Goal: Download file/media: Download file/media

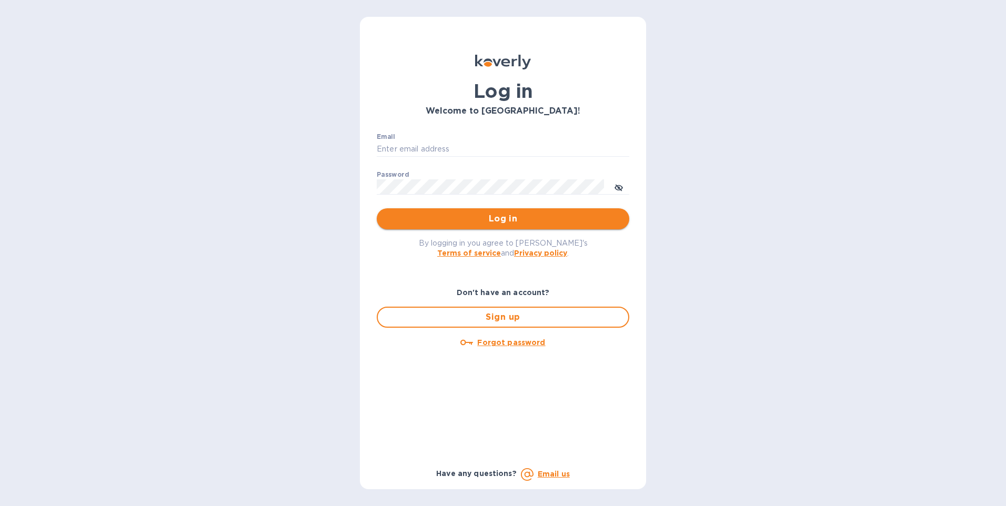
type input "[EMAIL_ADDRESS][DOMAIN_NAME]"
click at [442, 219] on span "Log in" at bounding box center [503, 219] width 236 height 13
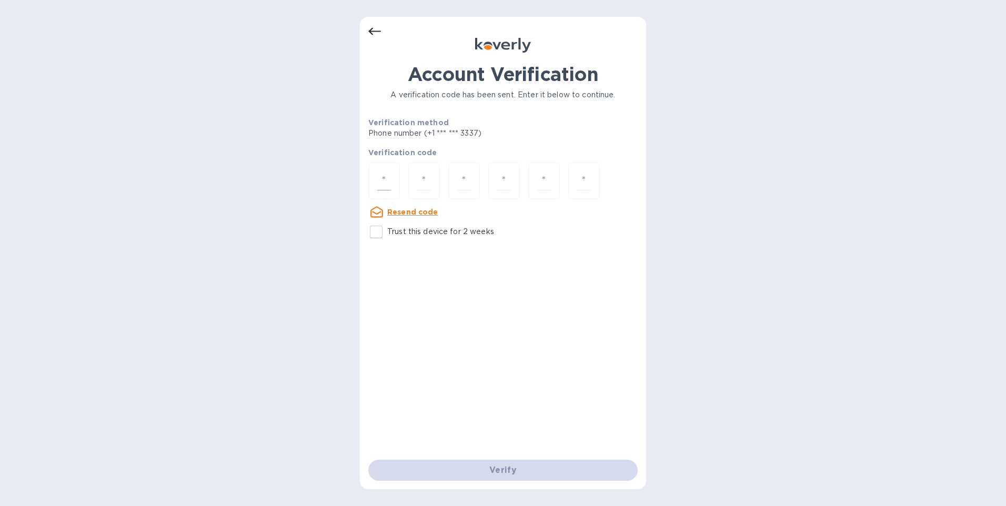
click at [382, 180] on input "number" at bounding box center [384, 180] width 14 height 19
type input "4"
type input "5"
type input "0"
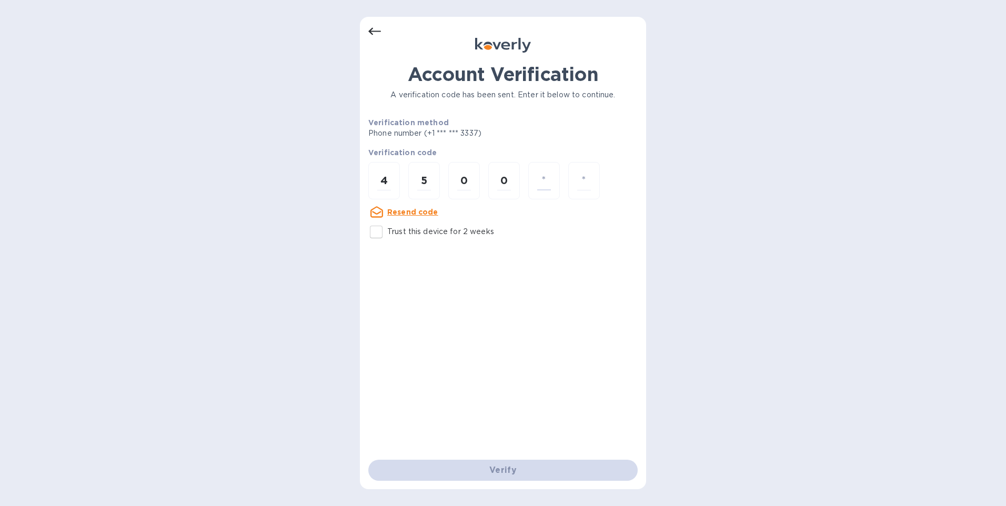
type input "3"
type input "7"
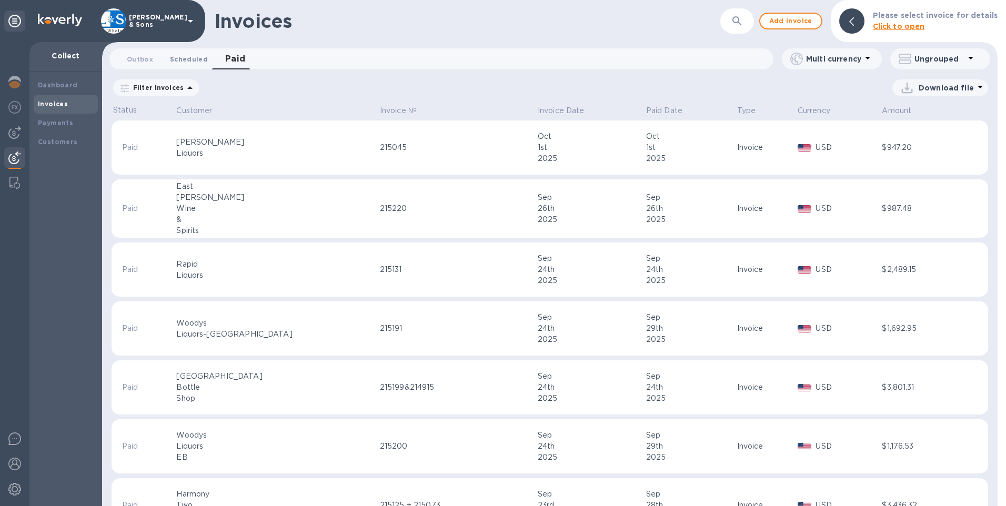
click at [193, 58] on span "Scheduled 0" at bounding box center [189, 59] width 38 height 11
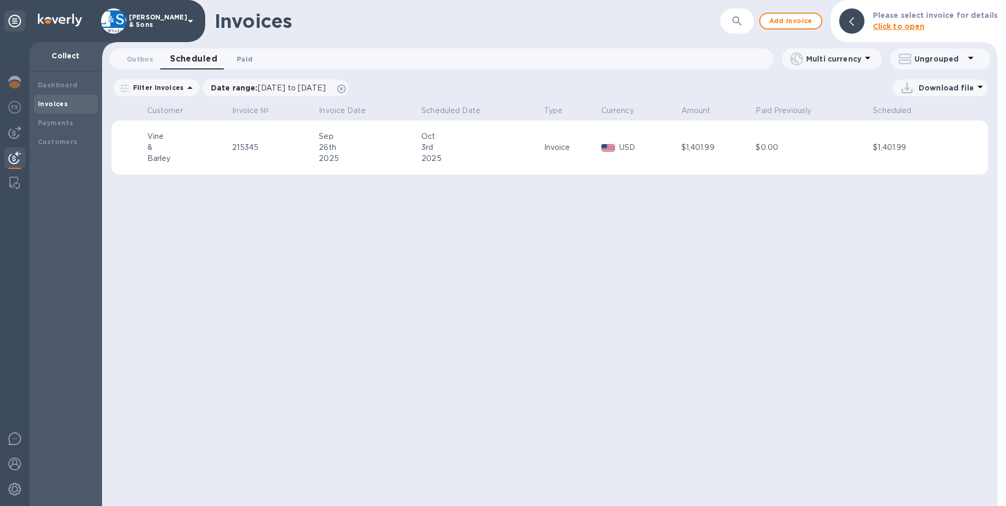
click at [239, 58] on span "Paid 0" at bounding box center [245, 59] width 16 height 11
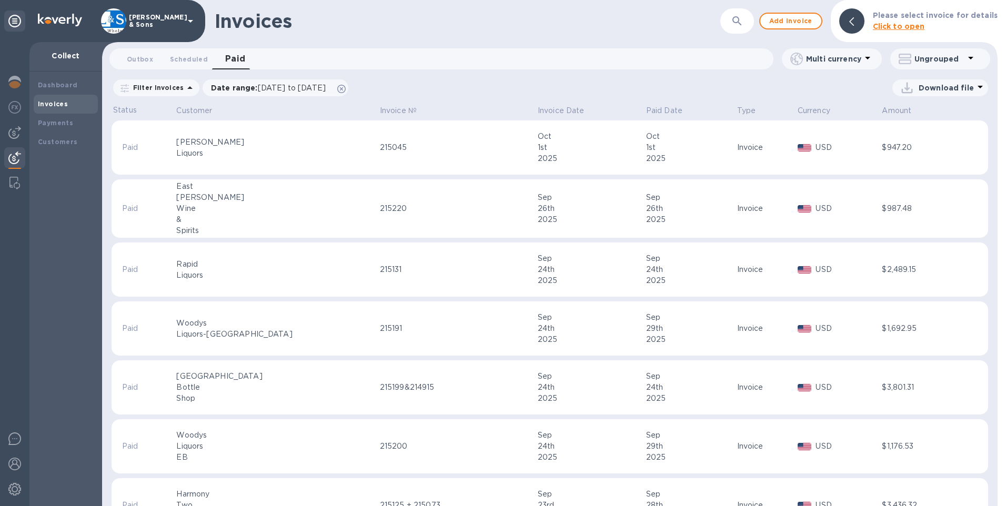
click at [380, 213] on div "215220" at bounding box center [457, 208] width 155 height 11
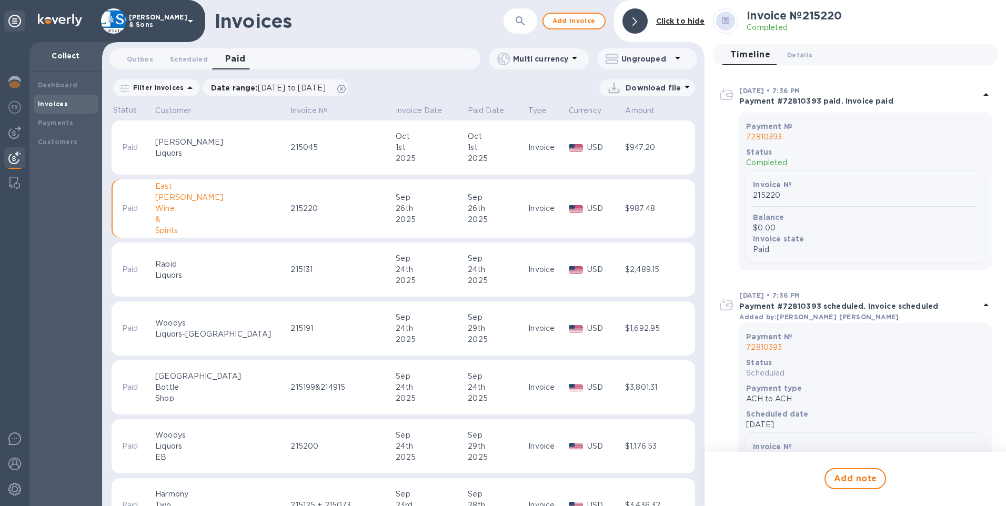
click at [290, 209] on div "215220" at bounding box center [341, 208] width 102 height 11
drag, startPoint x: 271, startPoint y: 209, endPoint x: 251, endPoint y: 149, distance: 63.2
click at [290, 149] on div "215045" at bounding box center [341, 147] width 102 height 11
click at [290, 147] on div "215045" at bounding box center [341, 147] width 102 height 11
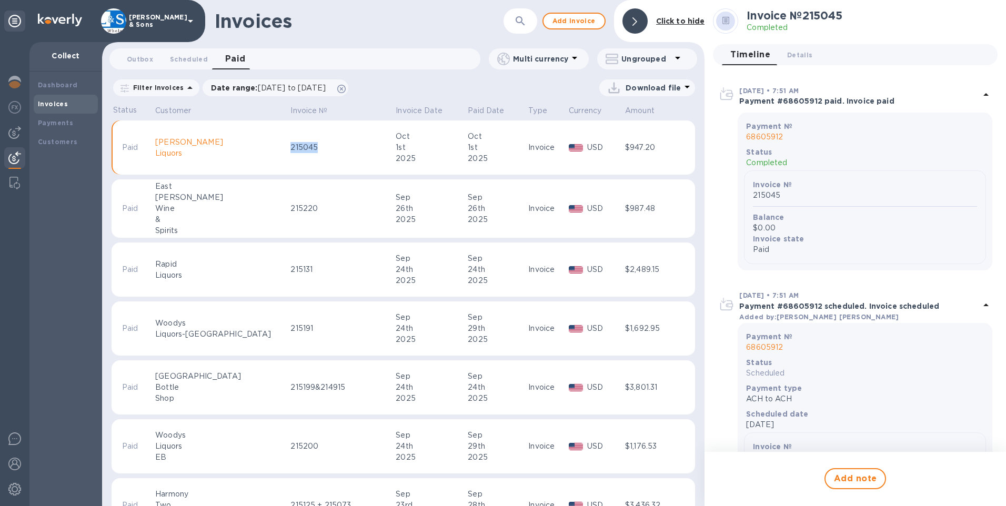
click at [290, 147] on div "215045" at bounding box center [341, 147] width 102 height 11
copy div "215045"
click at [290, 205] on div "215220" at bounding box center [341, 208] width 102 height 11
click at [677, 85] on p "Download file" at bounding box center [652, 88] width 55 height 11
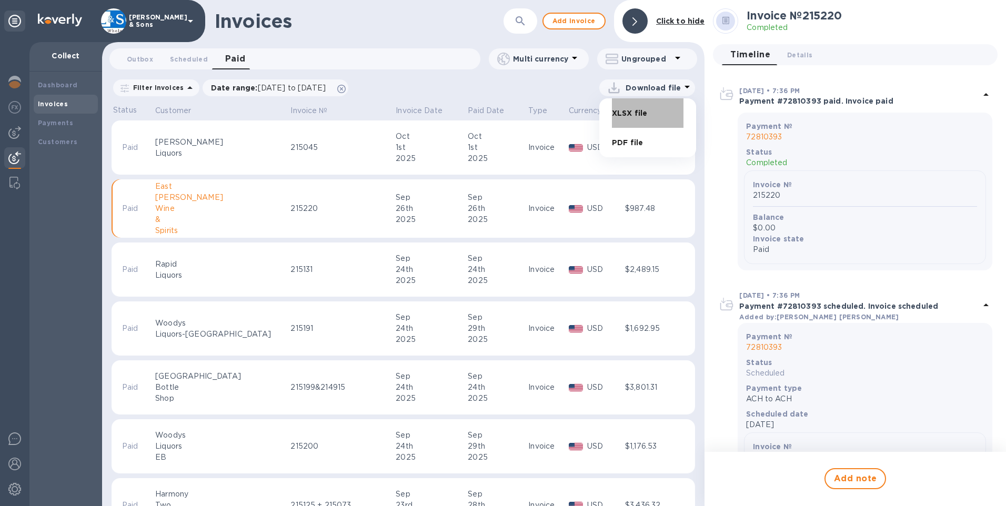
click at [638, 115] on li "XLSX file" at bounding box center [648, 112] width 72 height 29
click at [634, 143] on div "$947.20" at bounding box center [649, 147] width 49 height 11
click at [681, 89] on icon at bounding box center [687, 86] width 13 height 13
click at [638, 117] on li "XLSX file" at bounding box center [648, 112] width 72 height 29
click at [472, 110] on p "Paid Date" at bounding box center [486, 110] width 36 height 11
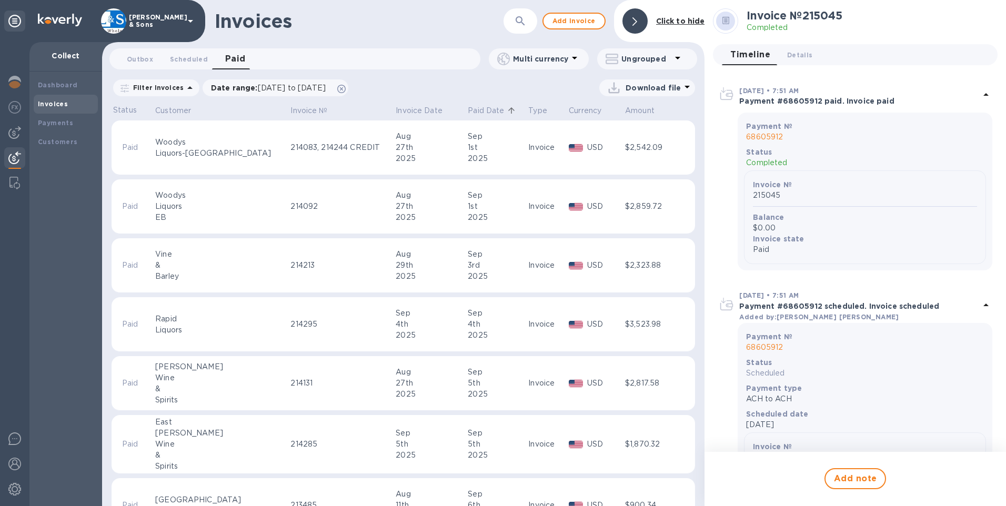
click at [468, 110] on p "Paid Date" at bounding box center [486, 110] width 36 height 11
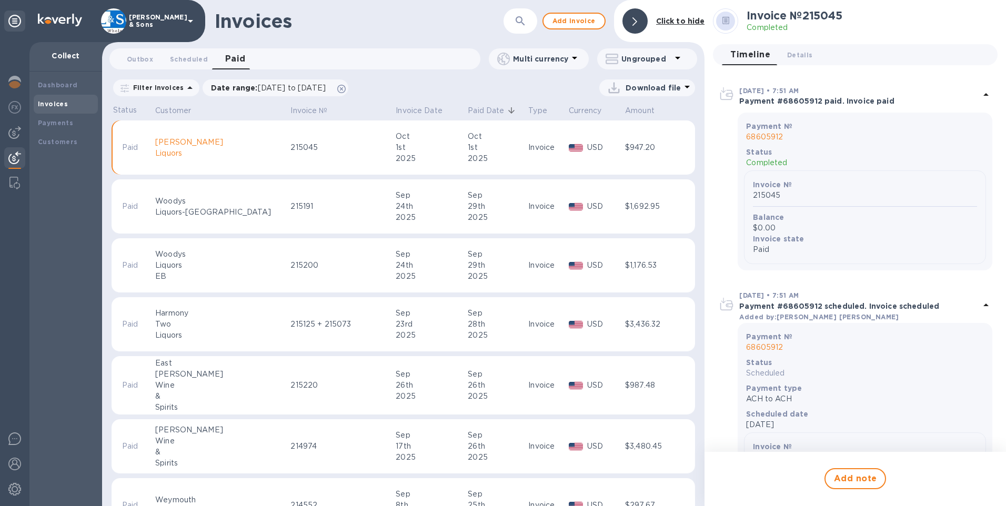
click at [468, 111] on p "Paid Date" at bounding box center [486, 110] width 36 height 11
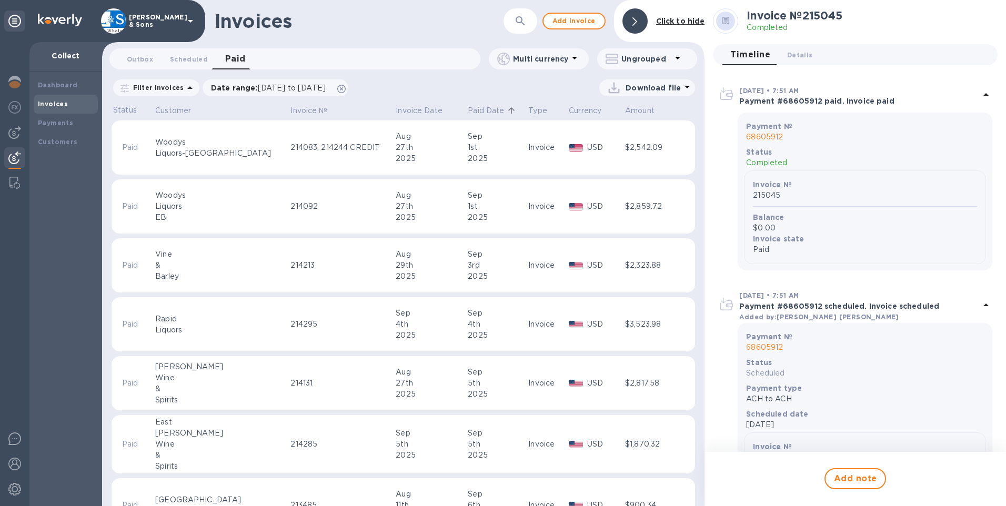
click at [468, 111] on p "Paid Date" at bounding box center [486, 110] width 36 height 11
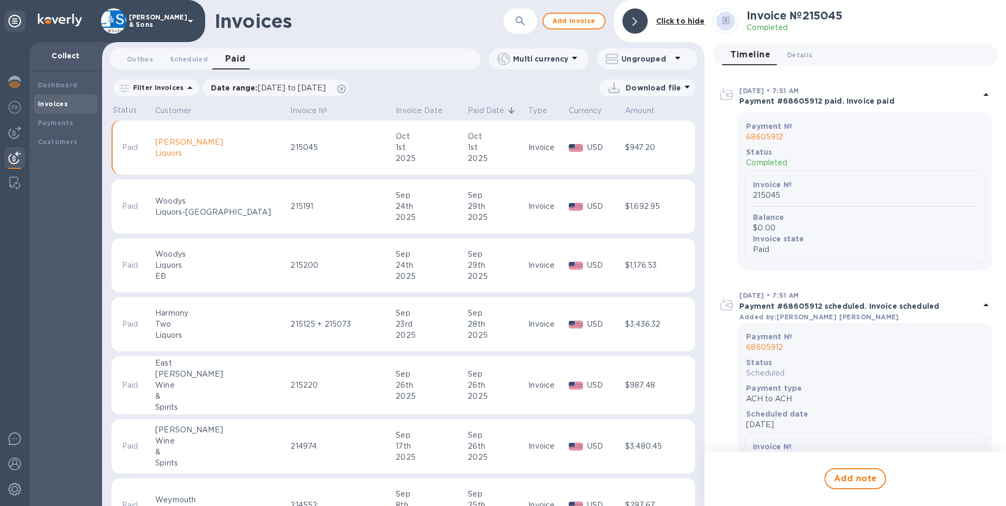
drag, startPoint x: 350, startPoint y: 37, endPoint x: 341, endPoint y: 37, distance: 8.4
click at [350, 37] on div "Invoices ​ Add invoice Click to hide" at bounding box center [403, 21] width 602 height 42
click at [190, 54] on span "Scheduled 0" at bounding box center [189, 59] width 38 height 11
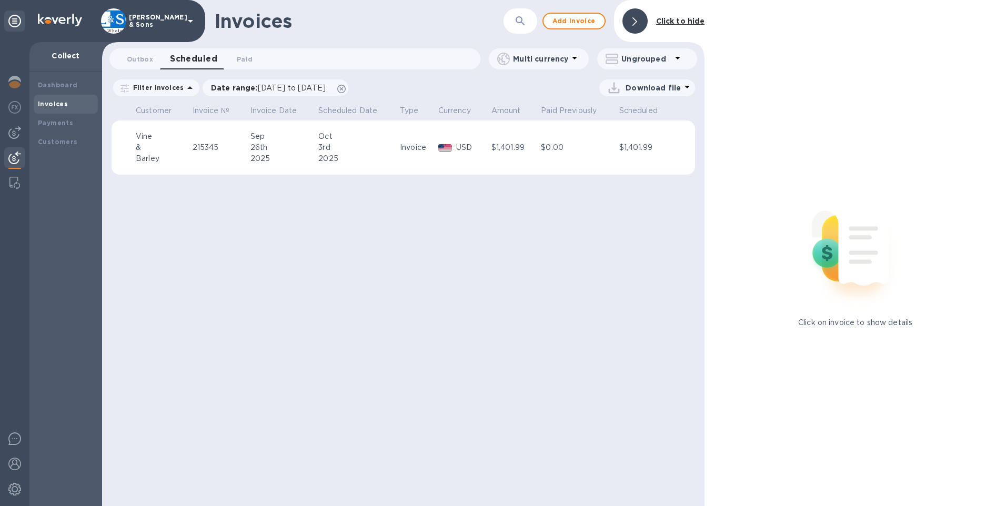
click at [681, 87] on icon at bounding box center [687, 86] width 13 height 13
click at [628, 119] on li "XLSX file" at bounding box center [648, 112] width 72 height 29
click at [251, 61] on span "Paid 0" at bounding box center [244, 59] width 21 height 11
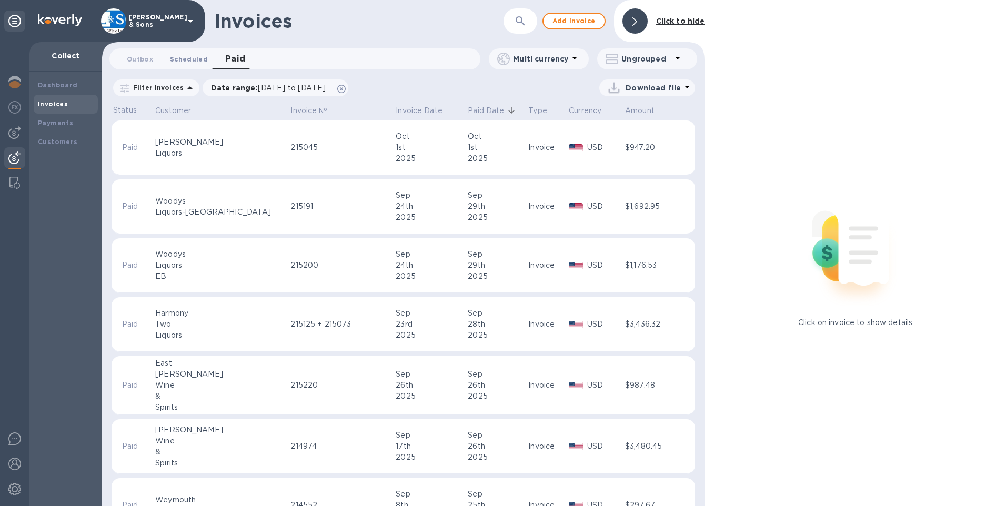
click at [186, 60] on span "Scheduled 0" at bounding box center [189, 59] width 38 height 11
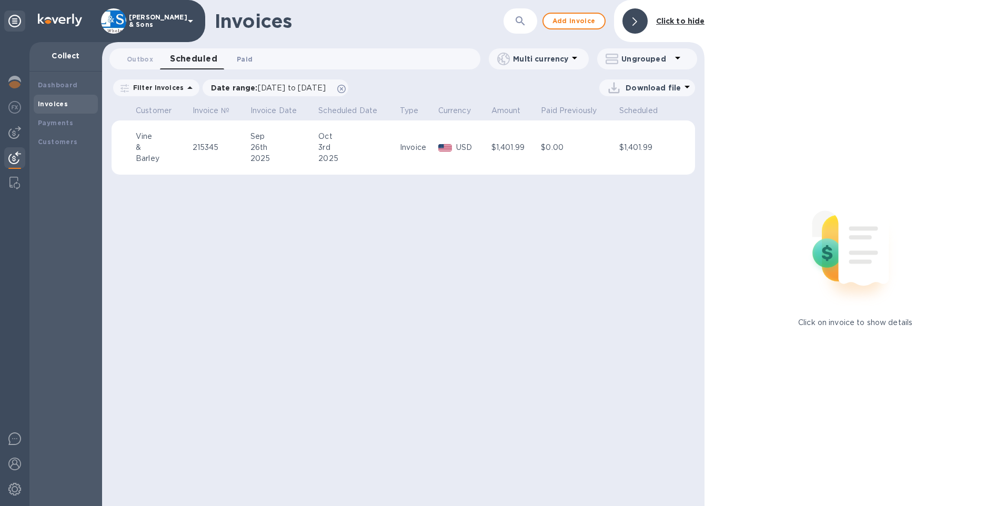
click at [246, 63] on span "Paid 0" at bounding box center [245, 59] width 16 height 11
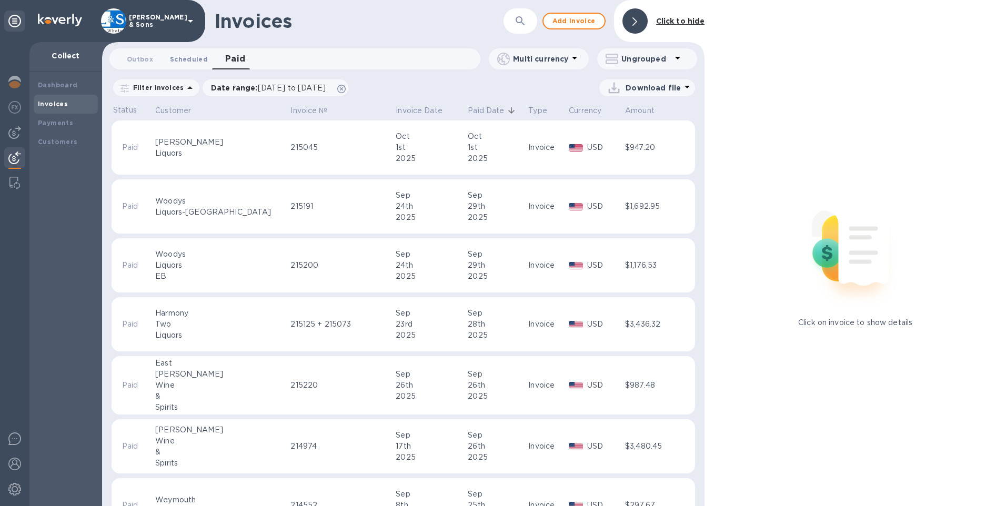
click at [195, 62] on span "Scheduled 0" at bounding box center [189, 59] width 38 height 11
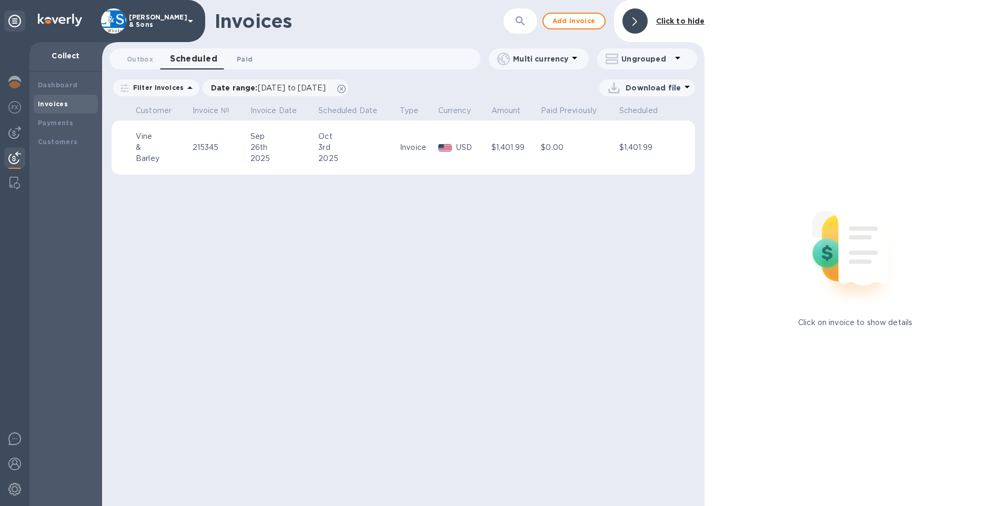
click at [252, 57] on span "Paid 0" at bounding box center [244, 59] width 21 height 11
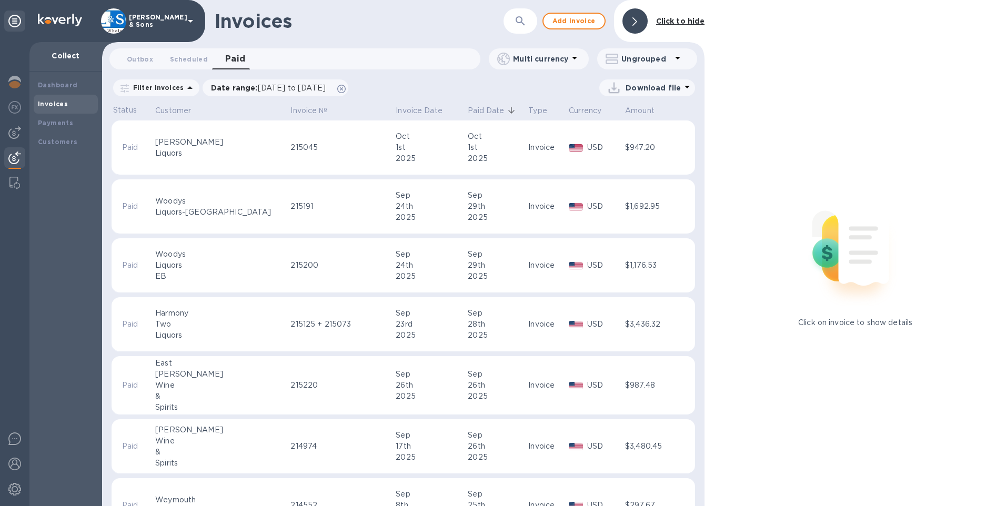
scroll to position [53, 0]
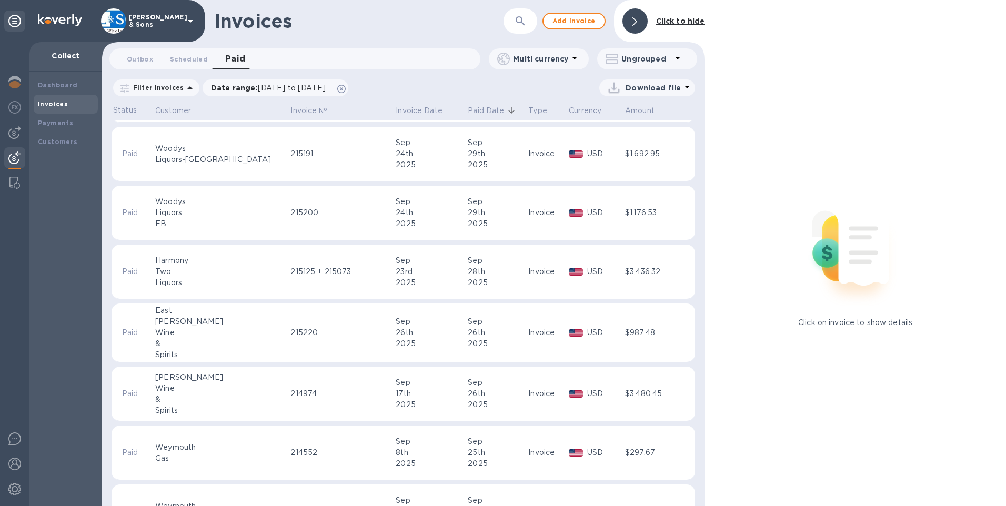
click at [328, 398] on div "214974" at bounding box center [341, 393] width 102 height 11
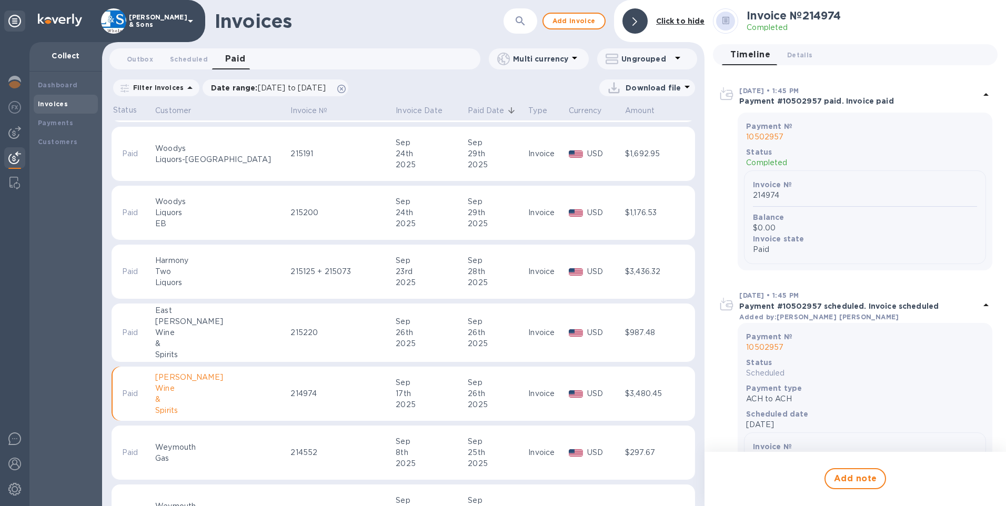
click at [682, 88] on icon at bounding box center [687, 86] width 13 height 13
click at [664, 113] on li "XLSX file" at bounding box center [648, 112] width 72 height 29
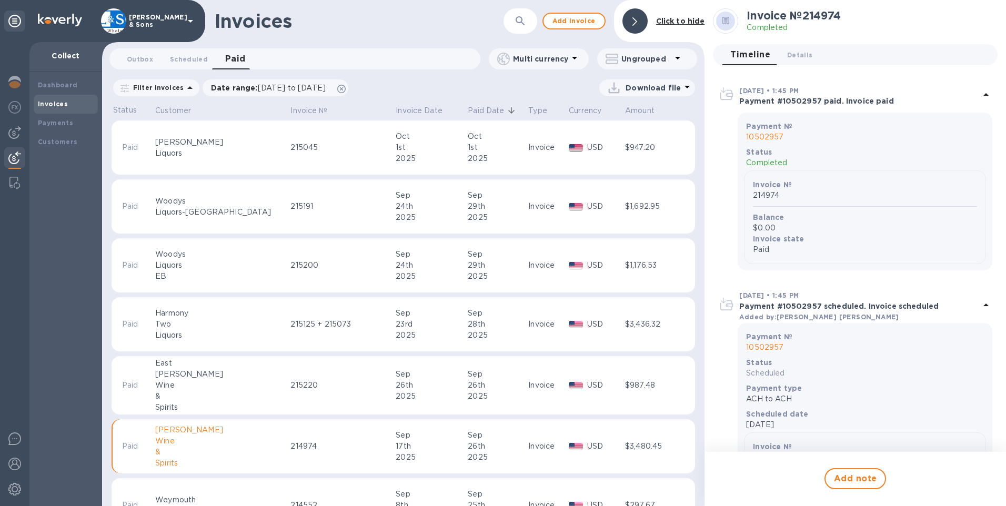
click at [166, 89] on p "Filter Invoices" at bounding box center [156, 87] width 55 height 9
click at [184, 89] on icon at bounding box center [190, 88] width 13 height 13
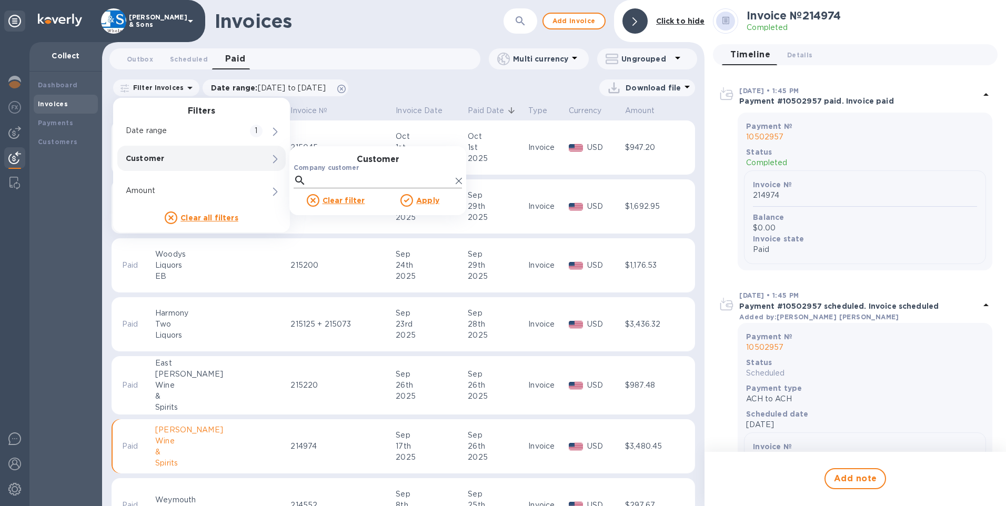
click at [330, 180] on input "Company customer" at bounding box center [380, 181] width 141 height 16
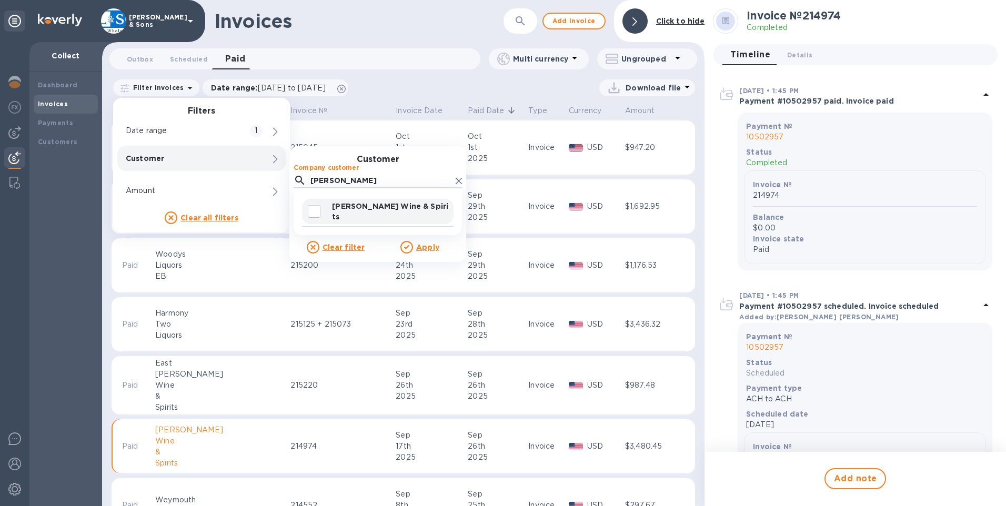
type input "[PERSON_NAME]"
click at [362, 213] on p "[PERSON_NAME] Wine & Spirits" at bounding box center [390, 211] width 117 height 21
checkbox input "true"
click at [408, 246] on icon at bounding box center [406, 247] width 5 height 4
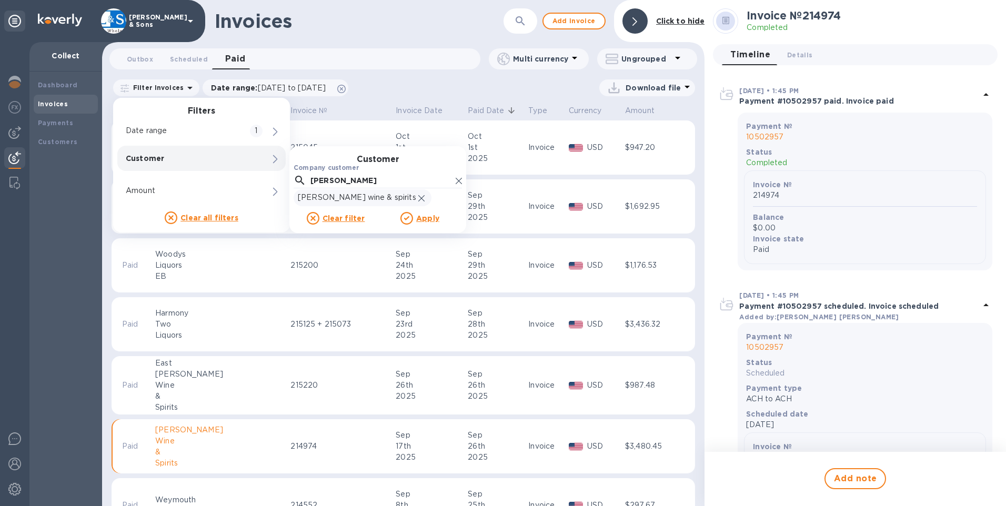
click at [421, 217] on u "Apply" at bounding box center [427, 218] width 23 height 8
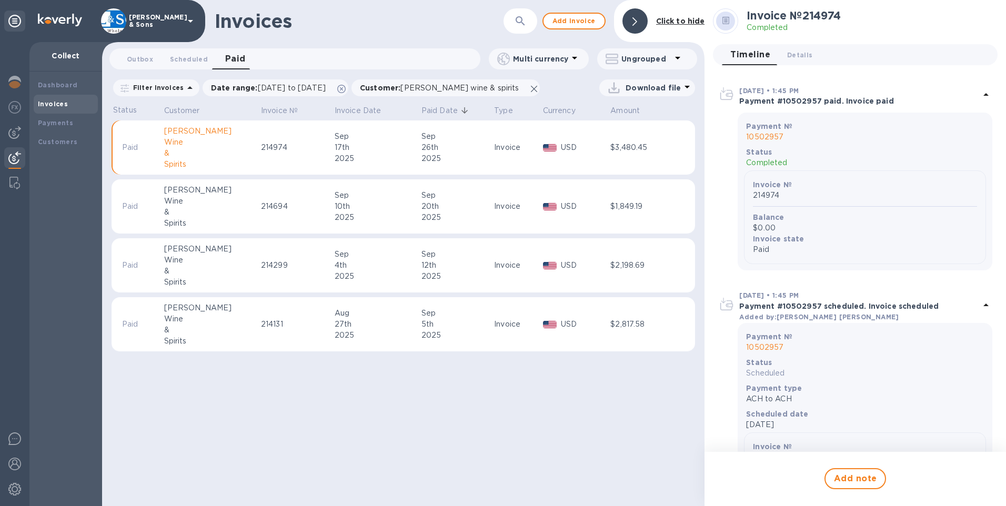
click at [647, 92] on p "Download file" at bounding box center [652, 88] width 55 height 11
click at [628, 116] on li "XLSX file" at bounding box center [648, 112] width 72 height 29
click at [605, 405] on div "Invoices ​ Add invoice Click to hide Outbox 0 Scheduled 0 Paid 0 Multi currency…" at bounding box center [403, 253] width 602 height 506
click at [682, 88] on icon at bounding box center [687, 86] width 13 height 13
click at [627, 113] on li "XLSX file" at bounding box center [648, 112] width 72 height 29
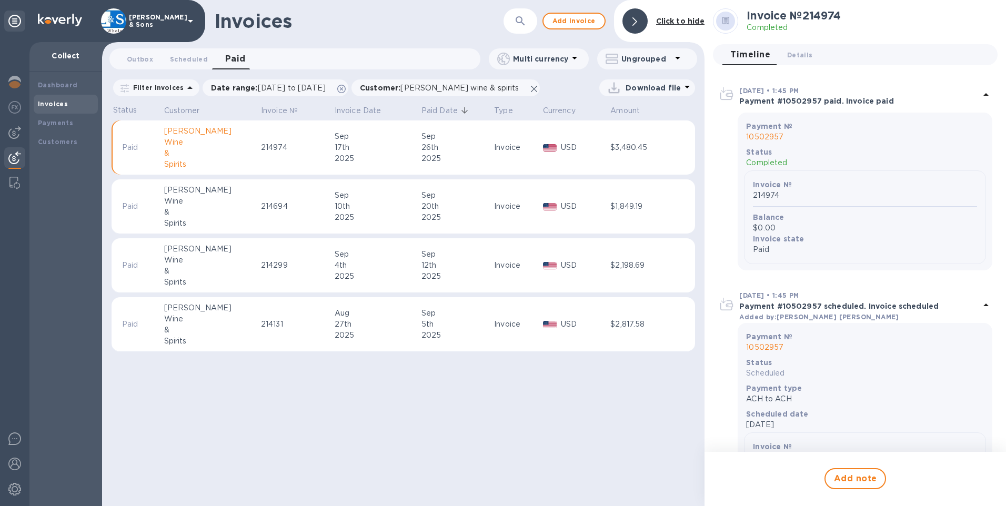
click at [184, 89] on icon at bounding box center [190, 88] width 13 height 13
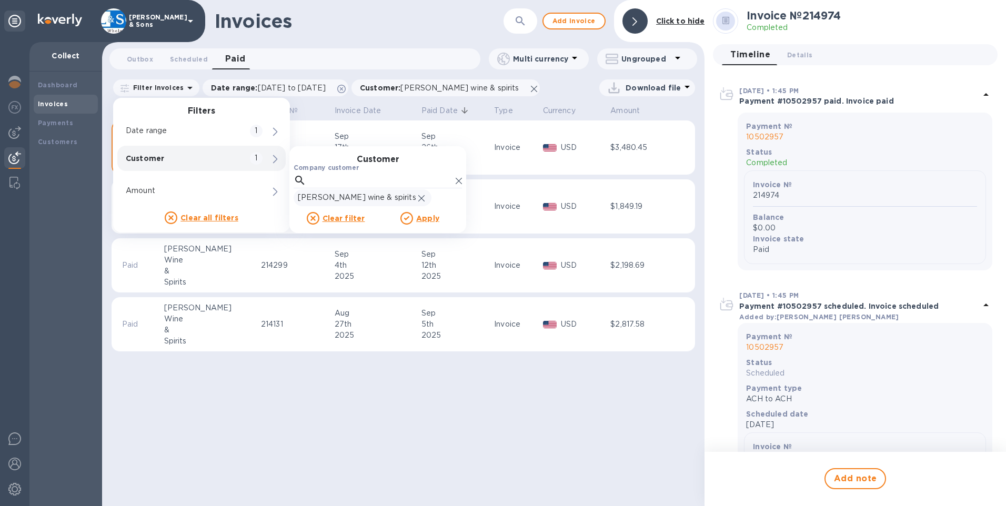
click at [166, 161] on p "Customer" at bounding box center [184, 158] width 116 height 11
click at [347, 218] on u "Clear filter" at bounding box center [343, 218] width 43 height 8
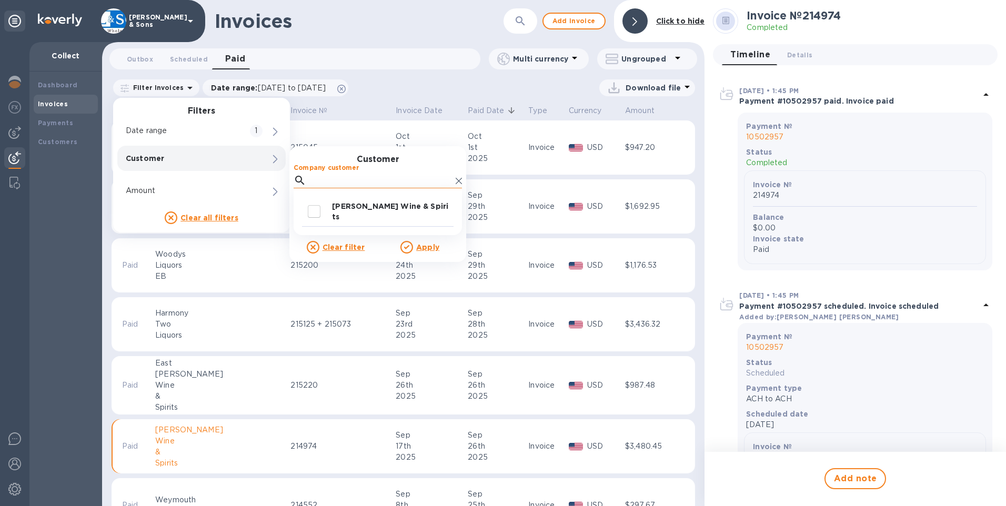
click at [340, 184] on input "Company customer" at bounding box center [380, 181] width 141 height 16
type input "ip"
click at [325, 203] on div at bounding box center [318, 211] width 24 height 22
checkbox input "true"
click at [411, 245] on icon at bounding box center [406, 247] width 13 height 13
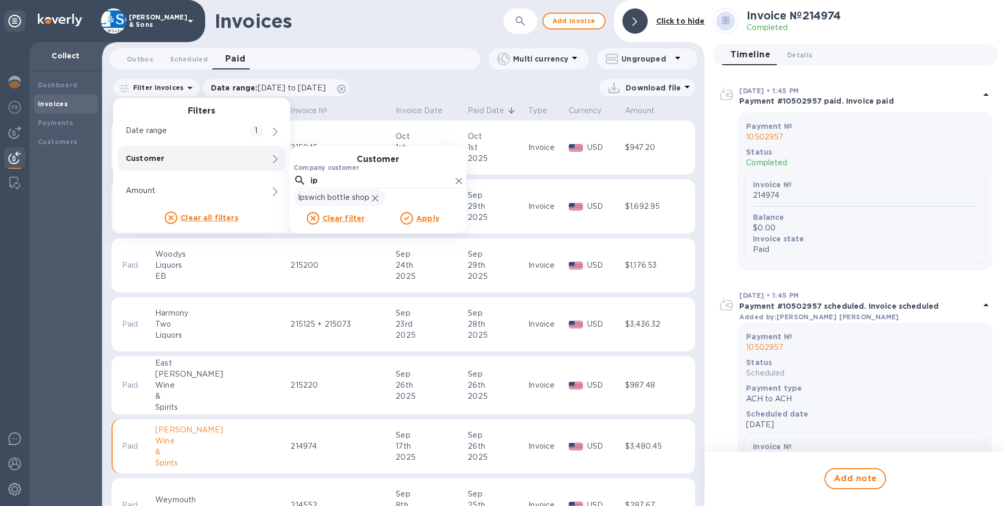
click at [418, 221] on u "Apply" at bounding box center [427, 218] width 23 height 8
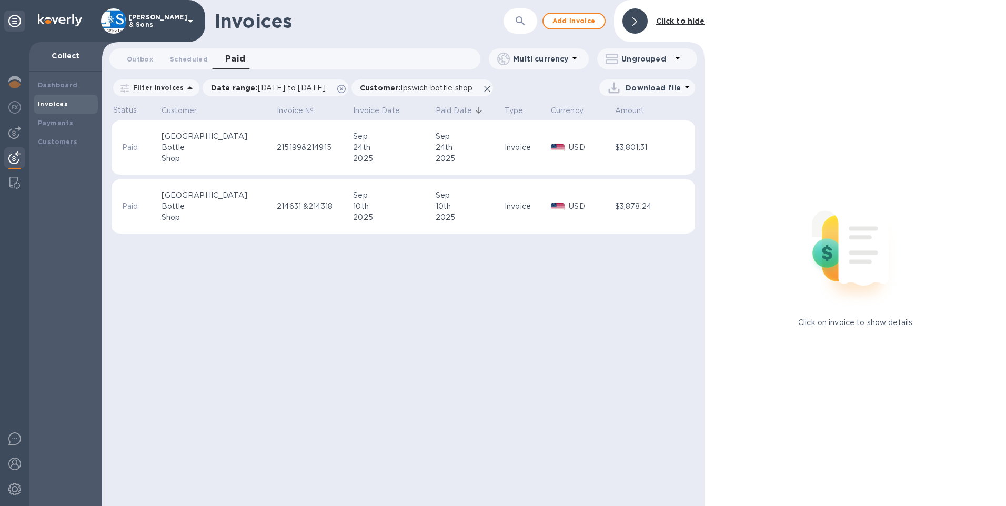
click at [659, 89] on p "Download file" at bounding box center [652, 88] width 55 height 11
click at [683, 86] on div at bounding box center [503, 253] width 1006 height 506
click at [684, 88] on icon at bounding box center [687, 86] width 13 height 13
click at [684, 88] on div at bounding box center [503, 253] width 1006 height 506
click at [631, 90] on p "Download file" at bounding box center [652, 88] width 55 height 11
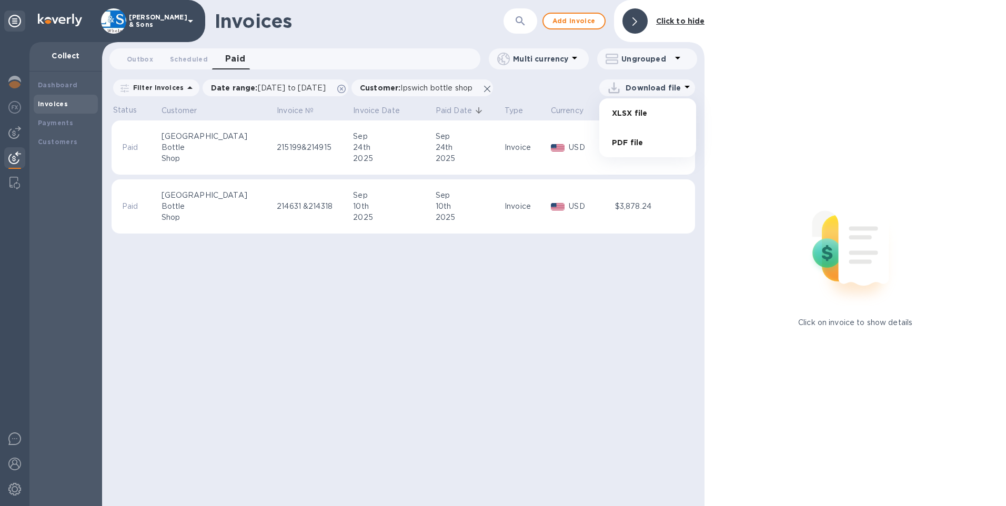
click at [631, 90] on div at bounding box center [503, 253] width 1006 height 506
click at [677, 89] on p "Download file" at bounding box center [652, 88] width 55 height 11
click at [641, 120] on li "XLSX file" at bounding box center [648, 112] width 72 height 29
click at [674, 87] on p "Download file" at bounding box center [652, 88] width 55 height 11
click at [636, 145] on li "PDF file" at bounding box center [648, 142] width 72 height 29
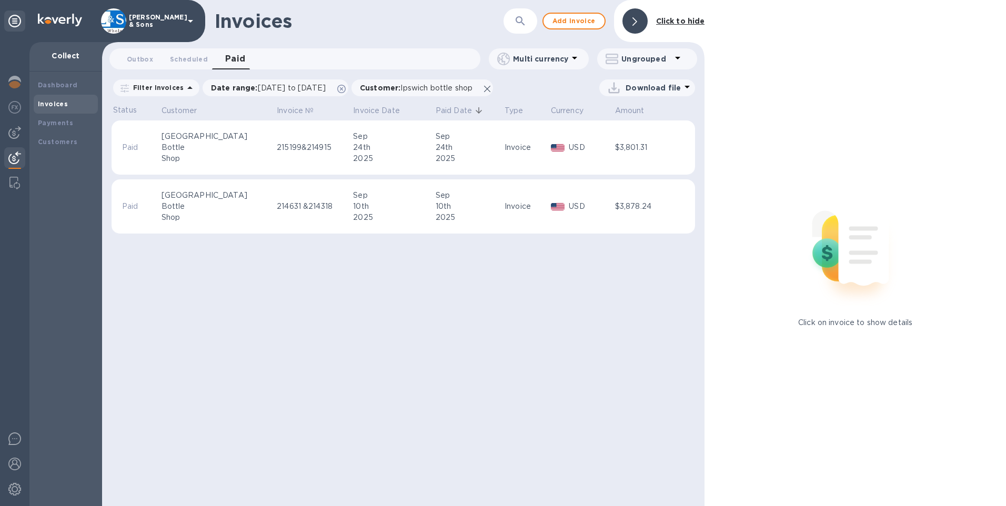
click at [986, 60] on div "Click on invoice to show details" at bounding box center [854, 253] width 301 height 506
click at [681, 87] on icon at bounding box center [687, 86] width 13 height 13
click at [640, 116] on li "XLSX file" at bounding box center [648, 112] width 72 height 29
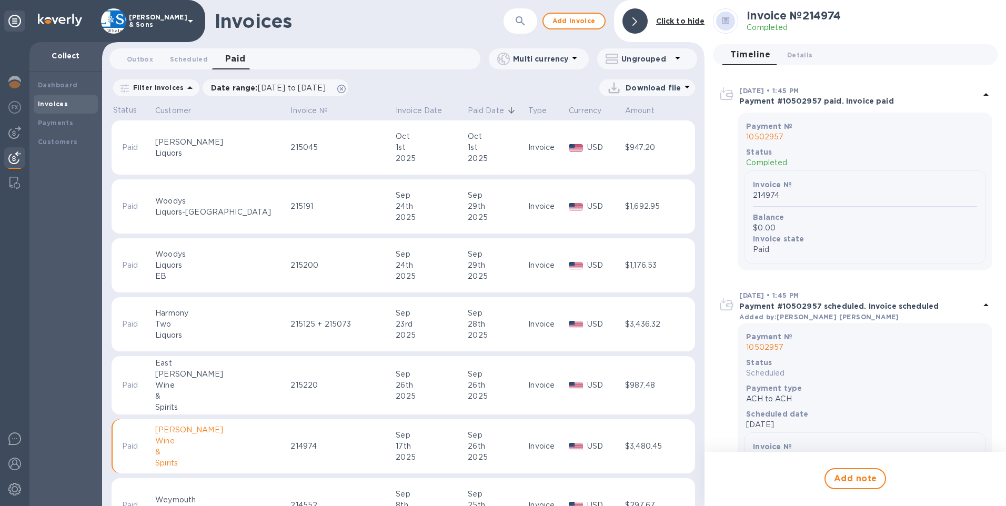
click at [15, 157] on img at bounding box center [14, 157] width 13 height 13
click at [190, 58] on span "Scheduled 0" at bounding box center [189, 59] width 38 height 11
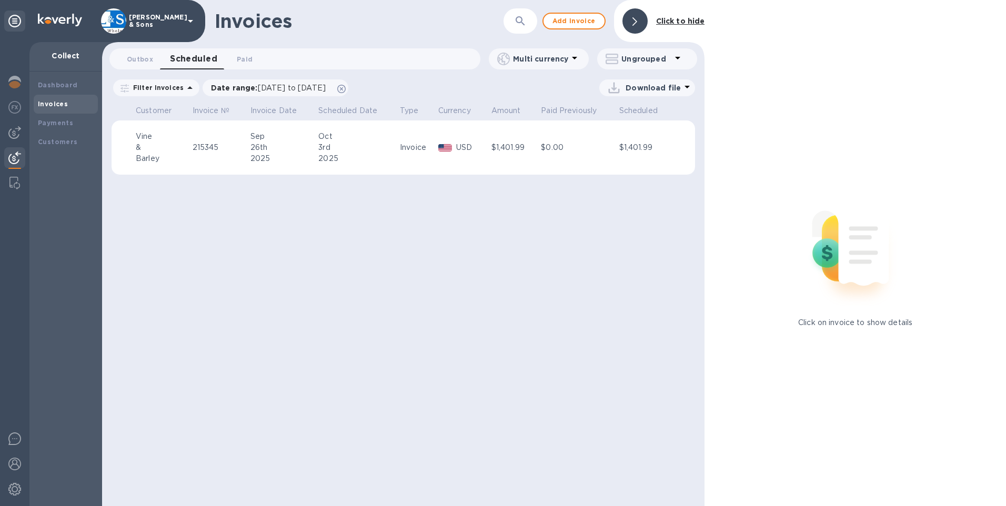
click at [241, 58] on span "Paid 0" at bounding box center [245, 59] width 16 height 11
